Goal: Check status: Check status

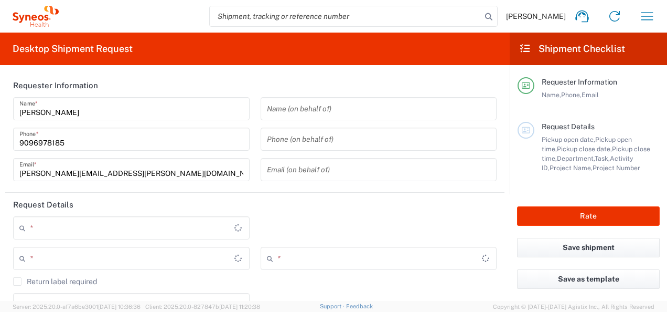
type input "Mahārāshtra"
type input "4010"
type input "India"
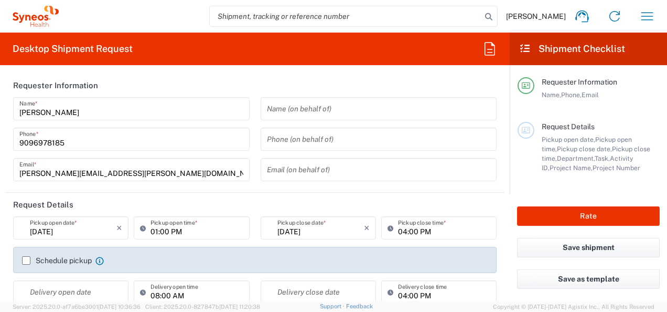
type input "Syneos Health India Private Limited"
click at [643, 18] on icon "button" at bounding box center [647, 16] width 17 height 17
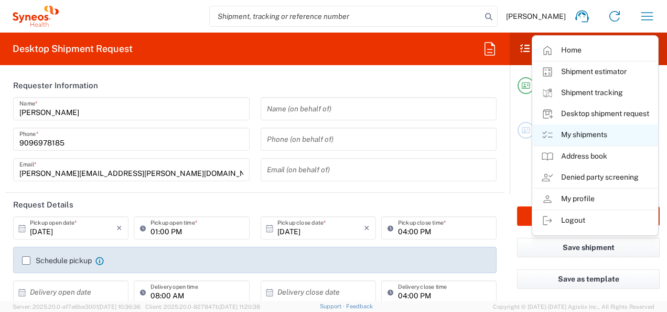
click at [584, 131] on link "My shipments" at bounding box center [595, 134] width 125 height 21
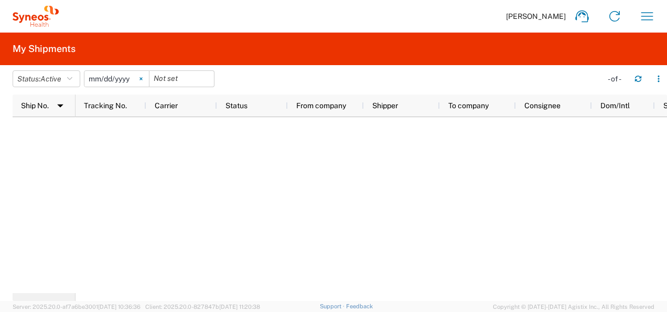
click at [143, 78] on icon at bounding box center [141, 78] width 3 height 3
click at [69, 81] on button "Status: Active" at bounding box center [47, 78] width 68 height 17
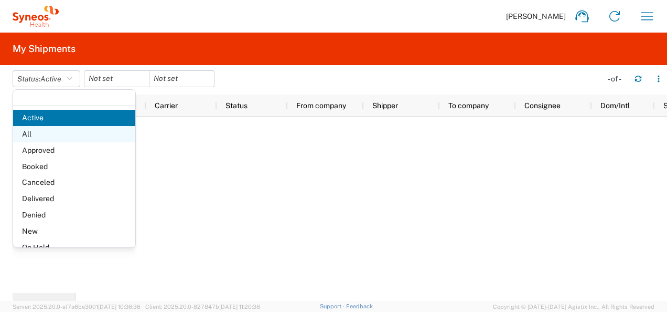
click at [35, 140] on span "All" at bounding box center [74, 134] width 122 height 16
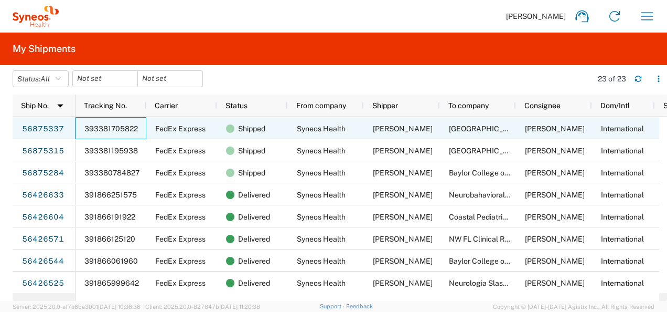
drag, startPoint x: 143, startPoint y: 130, endPoint x: 85, endPoint y: 126, distance: 57.9
click at [85, 126] on div "393381705822" at bounding box center [111, 128] width 71 height 22
drag, startPoint x: 85, startPoint y: 126, endPoint x: 118, endPoint y: 127, distance: 33.1
click at [118, 127] on span "393381705822" at bounding box center [111, 128] width 54 height 8
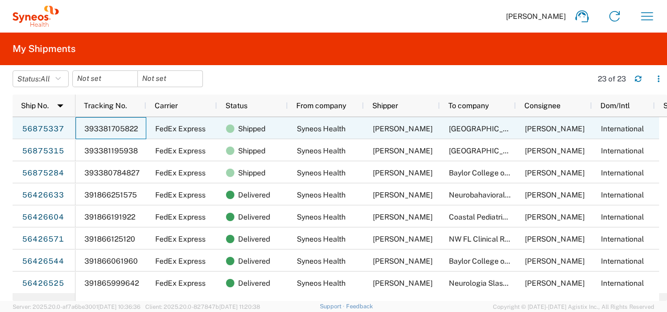
click at [118, 127] on span "393381705822" at bounding box center [111, 128] width 54 height 8
click at [50, 130] on link "56875337" at bounding box center [43, 129] width 43 height 17
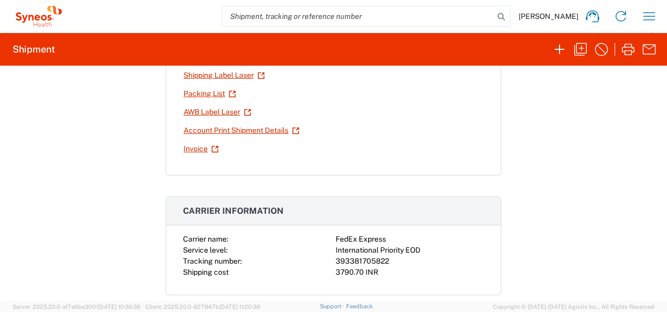
scroll to position [113, 0]
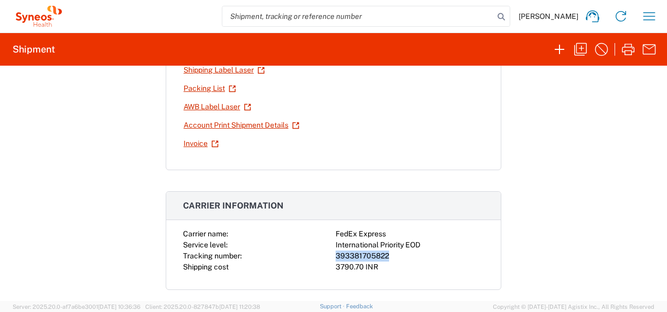
drag, startPoint x: 389, startPoint y: 254, endPoint x: 332, endPoint y: 252, distance: 57.7
click at [336, 252] on div "393381705822" at bounding box center [410, 255] width 148 height 11
copy div "393381705822"
